Goal: Obtain resource: Obtain resource

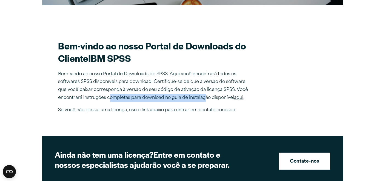
drag, startPoint x: 110, startPoint y: 81, endPoint x: 204, endPoint y: 82, distance: 94.3
click at [204, 82] on font "Bem-vindo ao nosso Portal de Downloads do SPSS. Aqui você encontrará todos os s…" at bounding box center [153, 86] width 190 height 28
click at [238, 95] on font "aqui" at bounding box center [238, 97] width 9 height 4
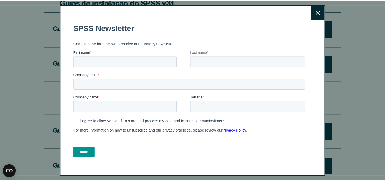
scroll to position [333, 0]
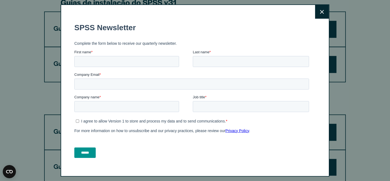
click at [320, 13] on icon at bounding box center [322, 12] width 4 height 4
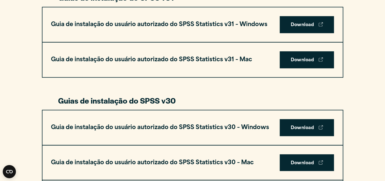
scroll to position [378, 0]
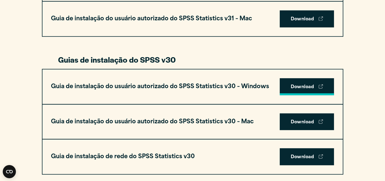
click at [294, 85] on font "Download" at bounding box center [303, 87] width 24 height 4
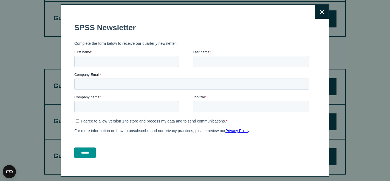
click at [315, 14] on button "Fechar" at bounding box center [322, 12] width 14 height 14
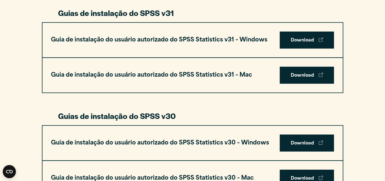
scroll to position [256, 0]
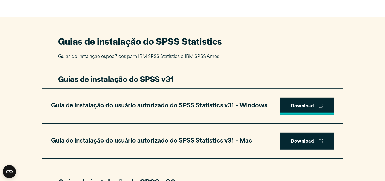
click at [303, 104] on font "Download" at bounding box center [303, 106] width 24 height 4
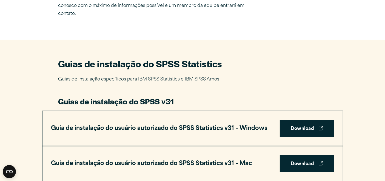
scroll to position [243, 0]
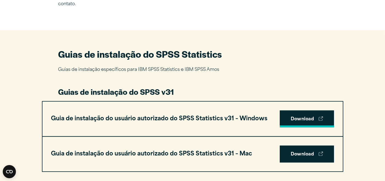
click at [302, 116] on font "Download" at bounding box center [303, 119] width 24 height 7
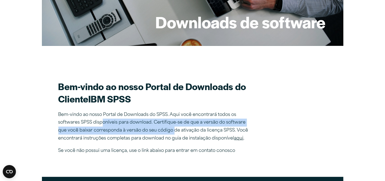
drag, startPoint x: 101, startPoint y: 103, endPoint x: 173, endPoint y: 113, distance: 73.4
click at [173, 113] on p "Bem-vindo ao nosso Portal de Downloads do SPSS. Aqui você encontrará todos os s…" at bounding box center [154, 127] width 192 height 32
click at [194, 148] on font "Se você não possui uma licença, use o link abaixo para entrar em contato conosco" at bounding box center [146, 150] width 177 height 4
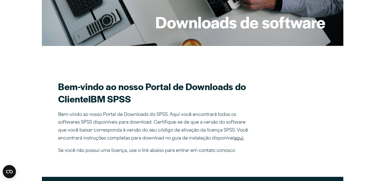
click at [240, 136] on font "aqui" at bounding box center [238, 138] width 9 height 4
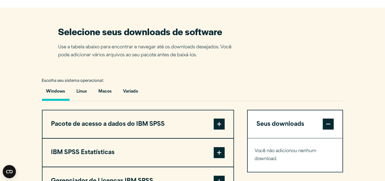
scroll to position [406, 0]
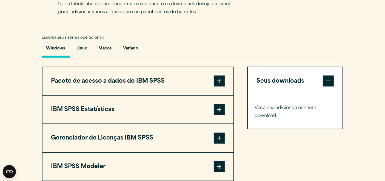
click at [282, 104] on p "Você não adicionou nenhum download." at bounding box center [295, 112] width 81 height 16
click at [305, 104] on p "Você não adicionou nenhum download." at bounding box center [295, 112] width 81 height 16
click at [217, 75] on span at bounding box center [219, 80] width 11 height 11
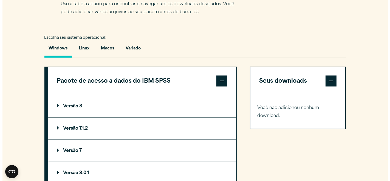
scroll to position [446, 0]
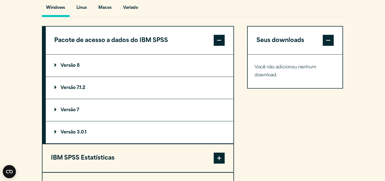
click at [164, 144] on button "IBM SPSS Estatísticas" at bounding box center [137, 158] width 191 height 28
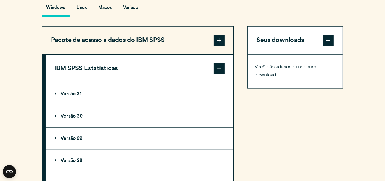
click at [71, 92] on font "Versão 31" at bounding box center [71, 94] width 21 height 4
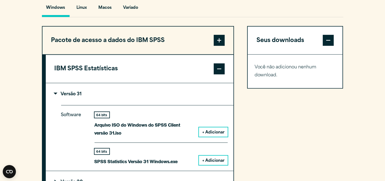
click at [209, 158] on font "+ Adicionar" at bounding box center [213, 160] width 22 height 4
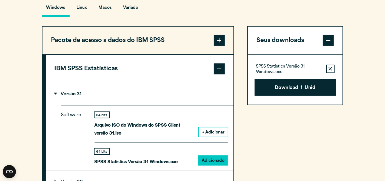
click at [212, 130] on font "+ Adicionar" at bounding box center [213, 132] width 22 height 4
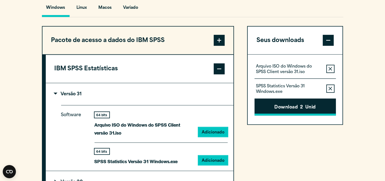
click at [292, 105] on font "Download" at bounding box center [287, 107] width 24 height 4
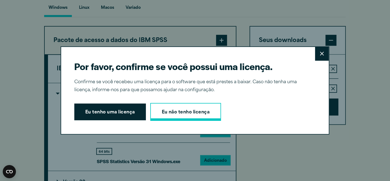
click at [195, 110] on font "Eu não tenho licença" at bounding box center [186, 112] width 48 height 7
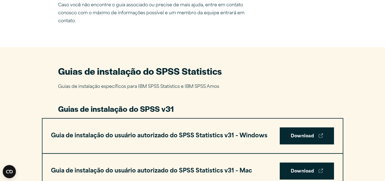
scroll to position [170, 0]
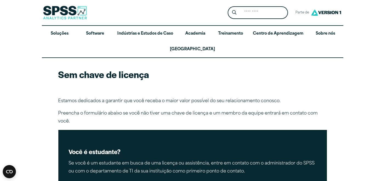
click at [207, 130] on div "Você é estudante? Se você é um estudante em busca de uma licença ou assistência…" at bounding box center [192, 161] width 269 height 63
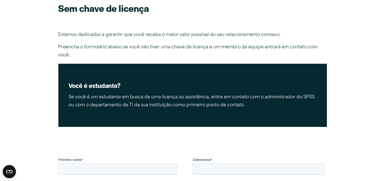
scroll to position [81, 0]
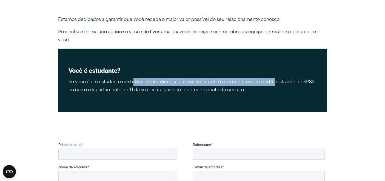
drag, startPoint x: 132, startPoint y: 61, endPoint x: 274, endPoint y: 64, distance: 141.7
click at [274, 64] on div "Você é estudante? Se você é um estudante em busca de uma licença ou assistência…" at bounding box center [192, 80] width 269 height 63
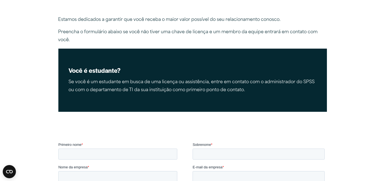
click at [158, 108] on article "Sem chave de licença Estamos dedicados a garantir que você receba o maior valor…" at bounding box center [192, 133] width 385 height 312
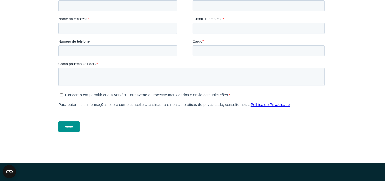
scroll to position [243, 0]
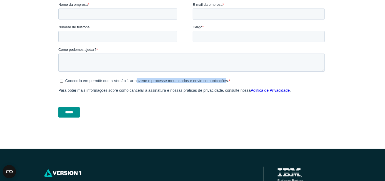
drag, startPoint x: 137, startPoint y: 82, endPoint x: 226, endPoint y: 82, distance: 89.1
click at [226, 82] on font "Concordo em permitir que a Versão 1 armazene e processe meus dados e envie comu…" at bounding box center [147, 80] width 164 height 4
click at [130, 90] on font "Para obter mais informações sobre como cancelar a assinatura e nossas práticas …" at bounding box center [154, 90] width 192 height 4
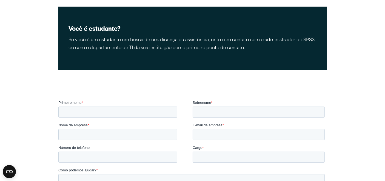
scroll to position [122, 0]
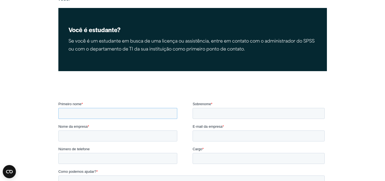
click at [91, 114] on input "Primeiro nome *" at bounding box center [117, 112] width 119 height 11
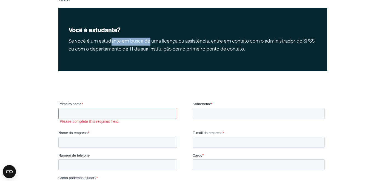
drag, startPoint x: 111, startPoint y: 24, endPoint x: 150, endPoint y: 25, distance: 39.2
click at [150, 39] on font "Se você é um estudante em busca de uma licença ou assistência, entre em contato…" at bounding box center [192, 45] width 246 height 12
click at [171, 39] on font "Se você é um estudante em busca de uma licença ou assistência, entre em contato…" at bounding box center [192, 45] width 246 height 12
click at [158, 39] on font "Se você é um estudante em busca de uma licença ou assistência, entre em contato…" at bounding box center [192, 45] width 246 height 12
